Goal: Find specific page/section

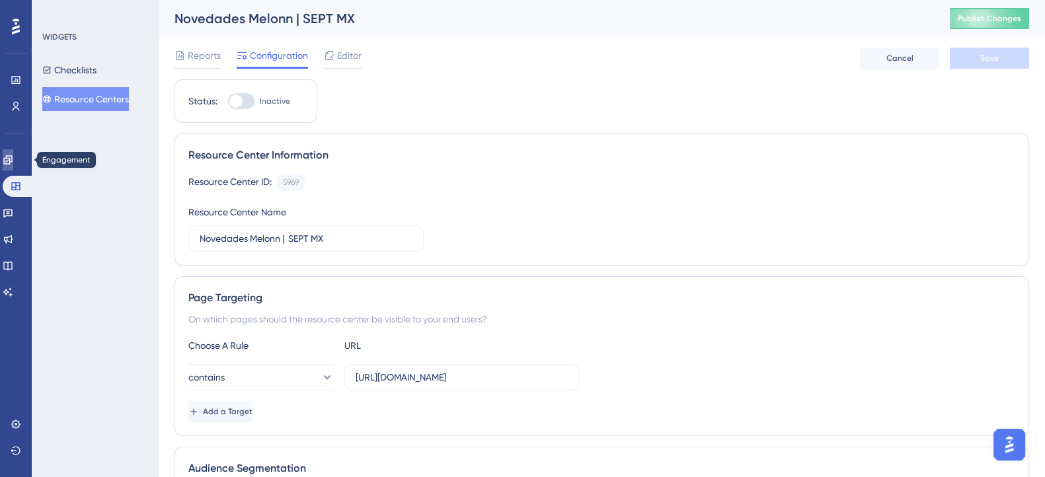
click at [13, 155] on icon at bounding box center [8, 160] width 11 height 11
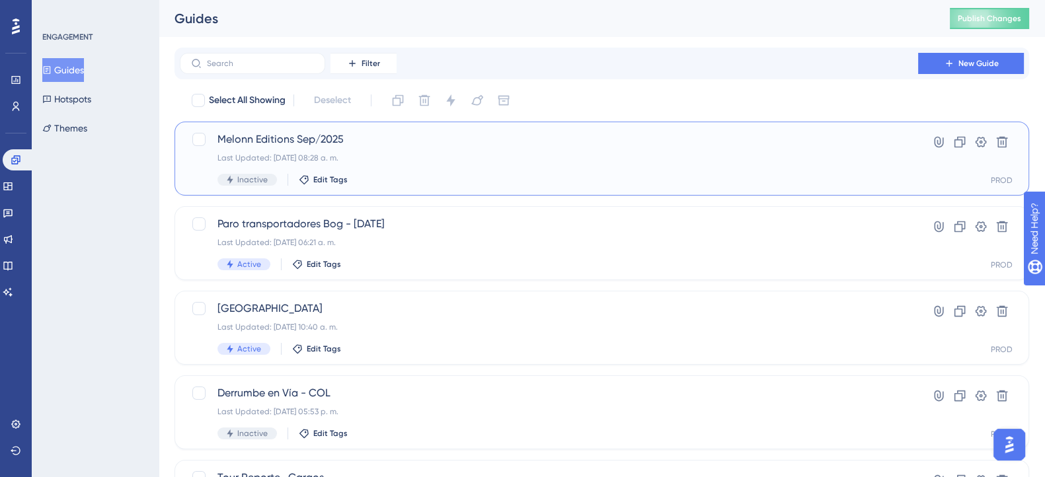
click at [291, 141] on span "Melonn Editions Sep/2025" at bounding box center [549, 140] width 663 height 16
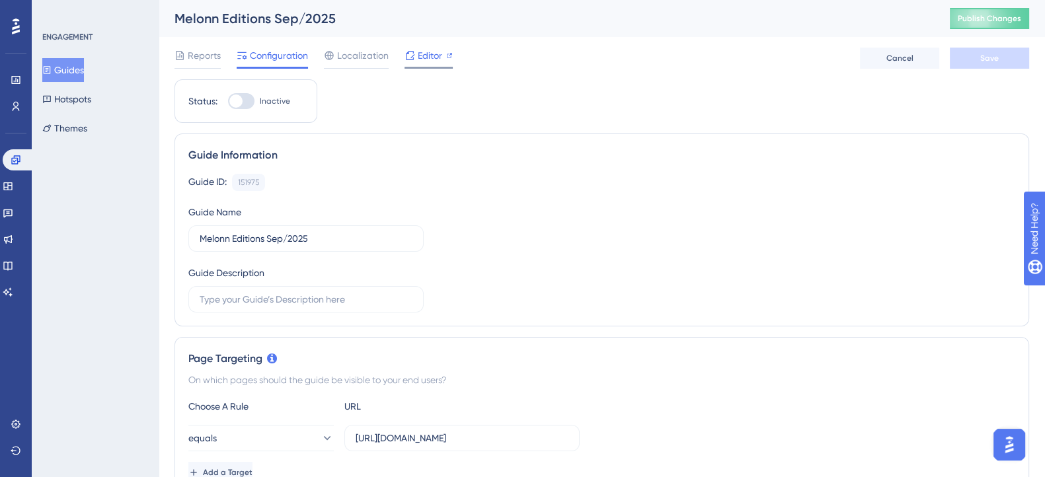
click at [421, 56] on span "Editor" at bounding box center [430, 56] width 24 height 16
click at [427, 52] on span "Editor" at bounding box center [430, 56] width 24 height 16
